Goal: Browse casually

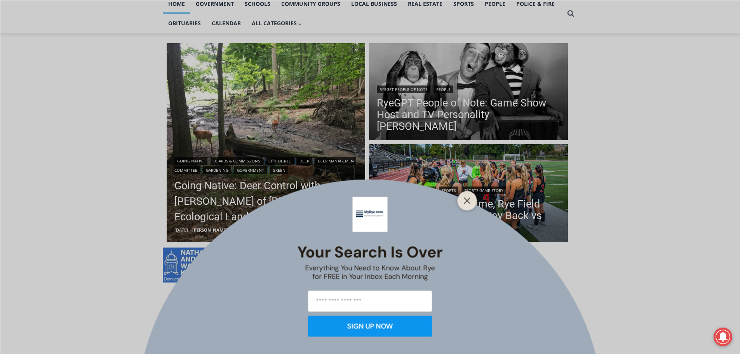
scroll to position [181, 0]
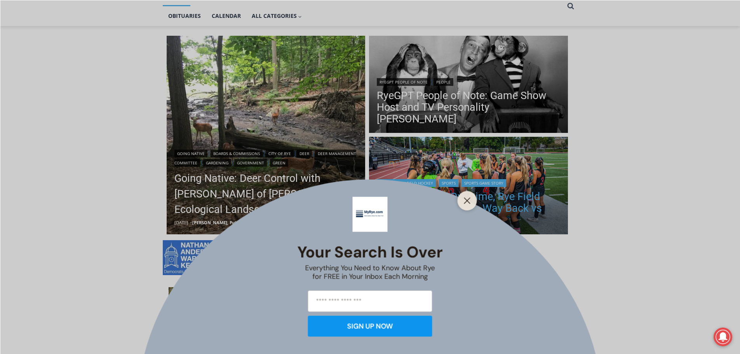
click at [464, 195] on button "Close" at bounding box center [467, 200] width 11 height 11
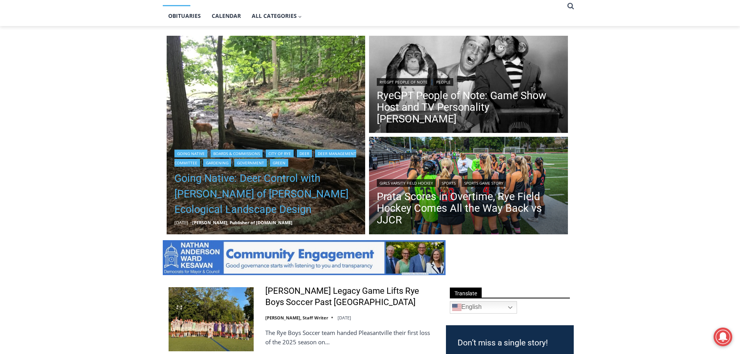
click at [222, 176] on link "Going Native: Deer Control with [PERSON_NAME] of [PERSON_NAME] Ecological Lands…" at bounding box center [265, 193] width 183 height 47
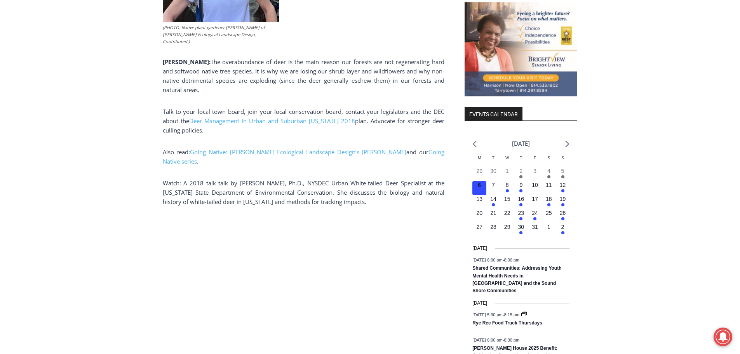
scroll to position [956, 0]
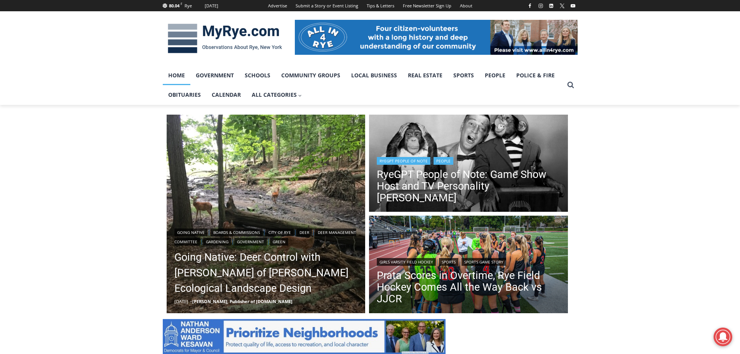
click at [549, 144] on img "Read More RyeGPT People of Note: Game Show Host and TV Personality Garry Moore" at bounding box center [468, 164] width 199 height 99
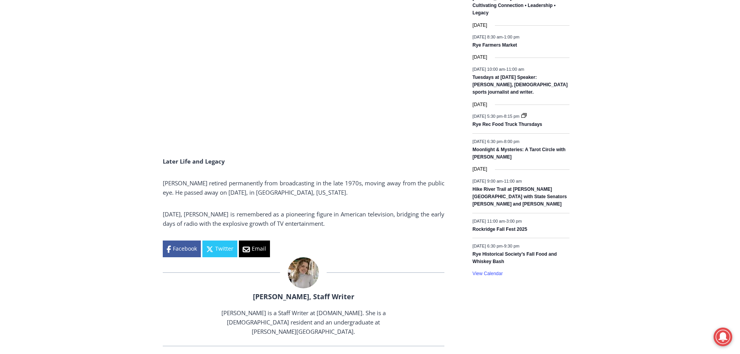
scroll to position [1228, 0]
